Goal: Check status: Check status

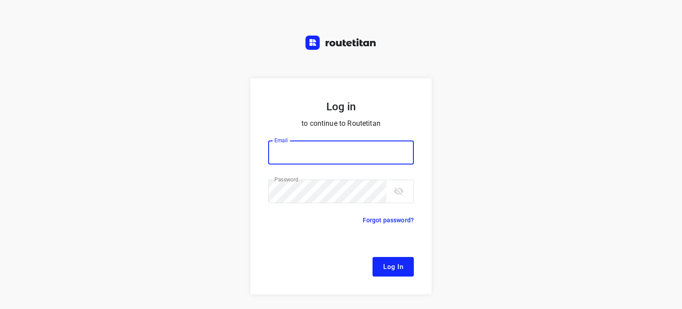
type input "[EMAIL_ADDRESS][DOMAIN_NAME]"
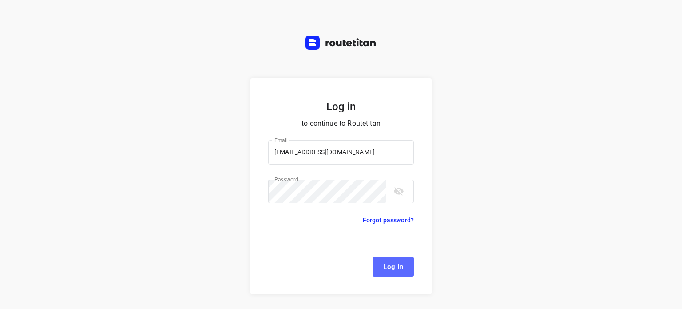
click at [396, 265] on span "Log In" at bounding box center [393, 267] width 20 height 12
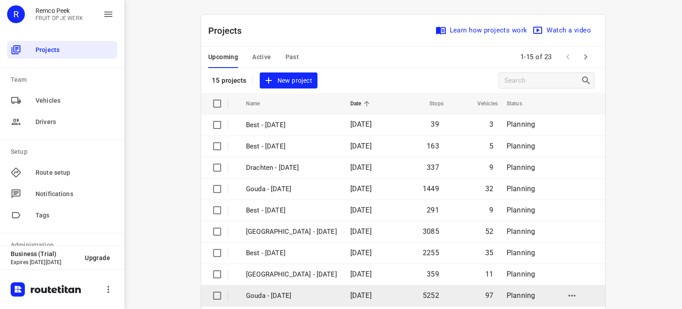
click at [291, 292] on p "Gouda - [DATE]" at bounding box center [291, 295] width 91 height 10
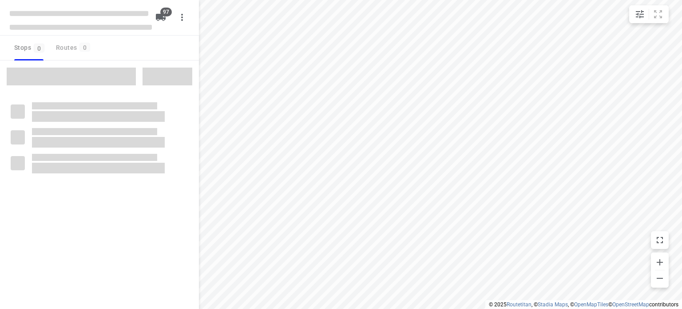
checkbox input "true"
